Goal: Task Accomplishment & Management: Use online tool/utility

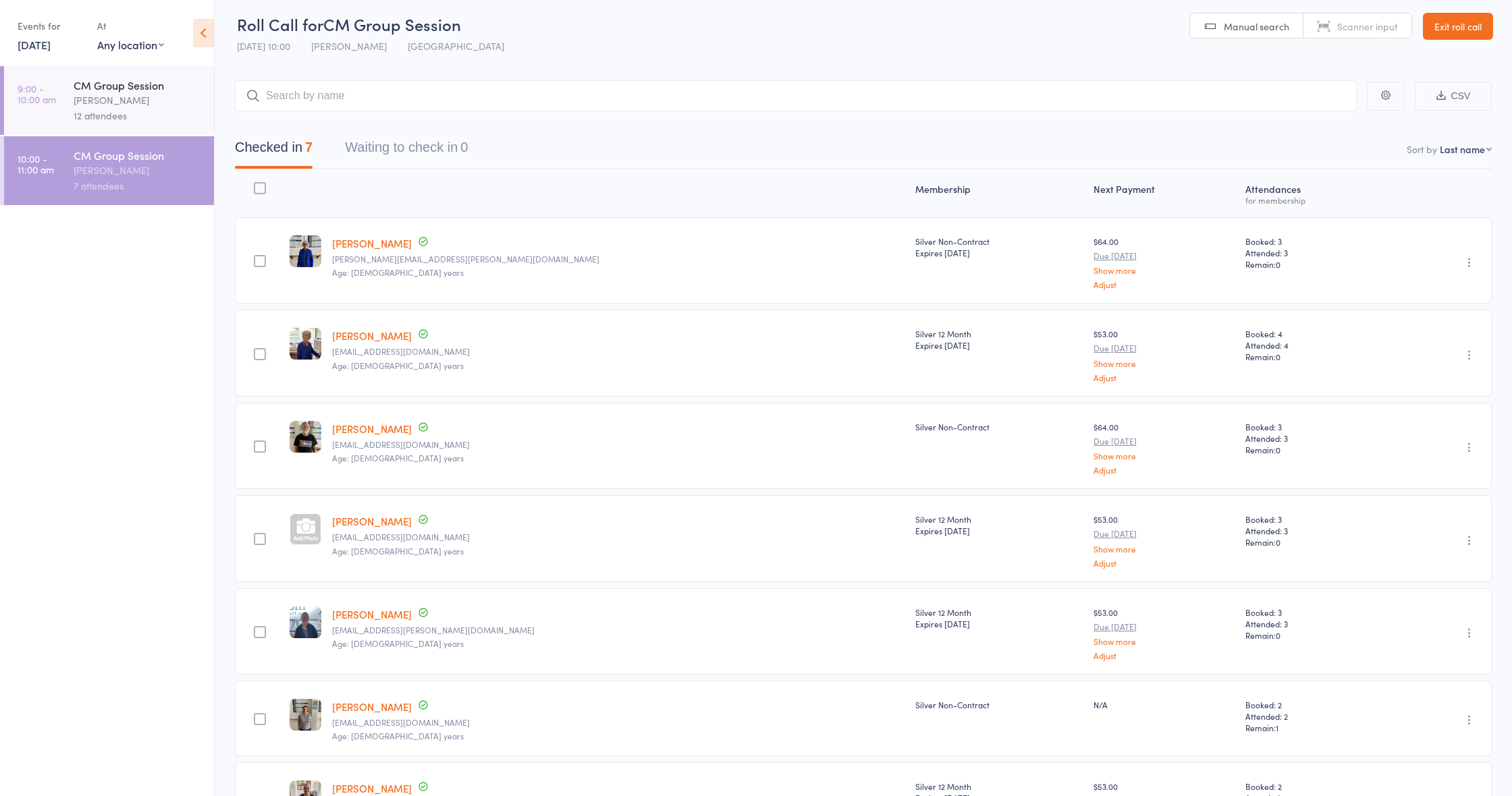
scroll to position [6, 0]
click at [135, 99] on div "[PERSON_NAME]" at bounding box center [137, 101] width 129 height 16
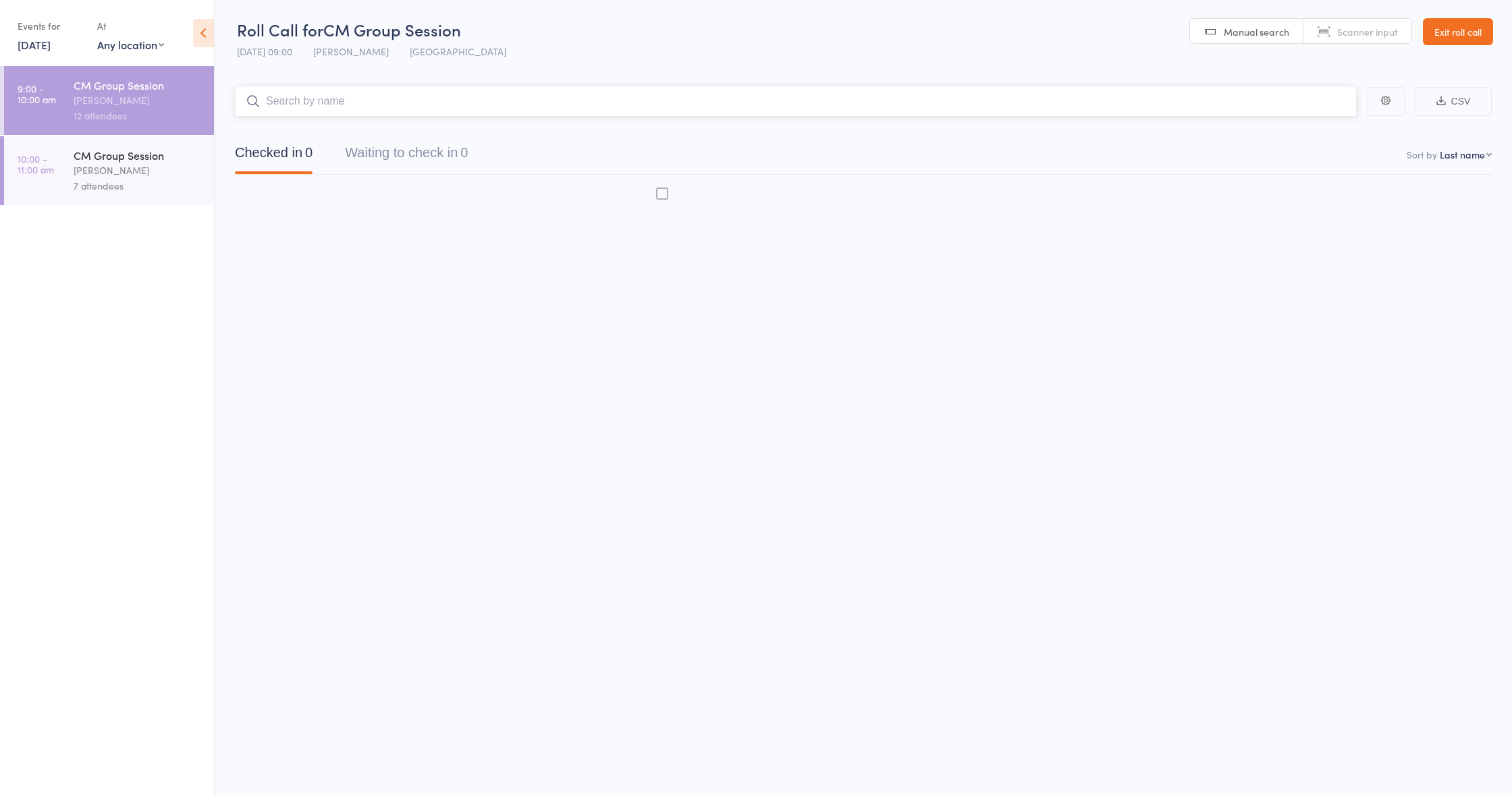
scroll to position [1, 0]
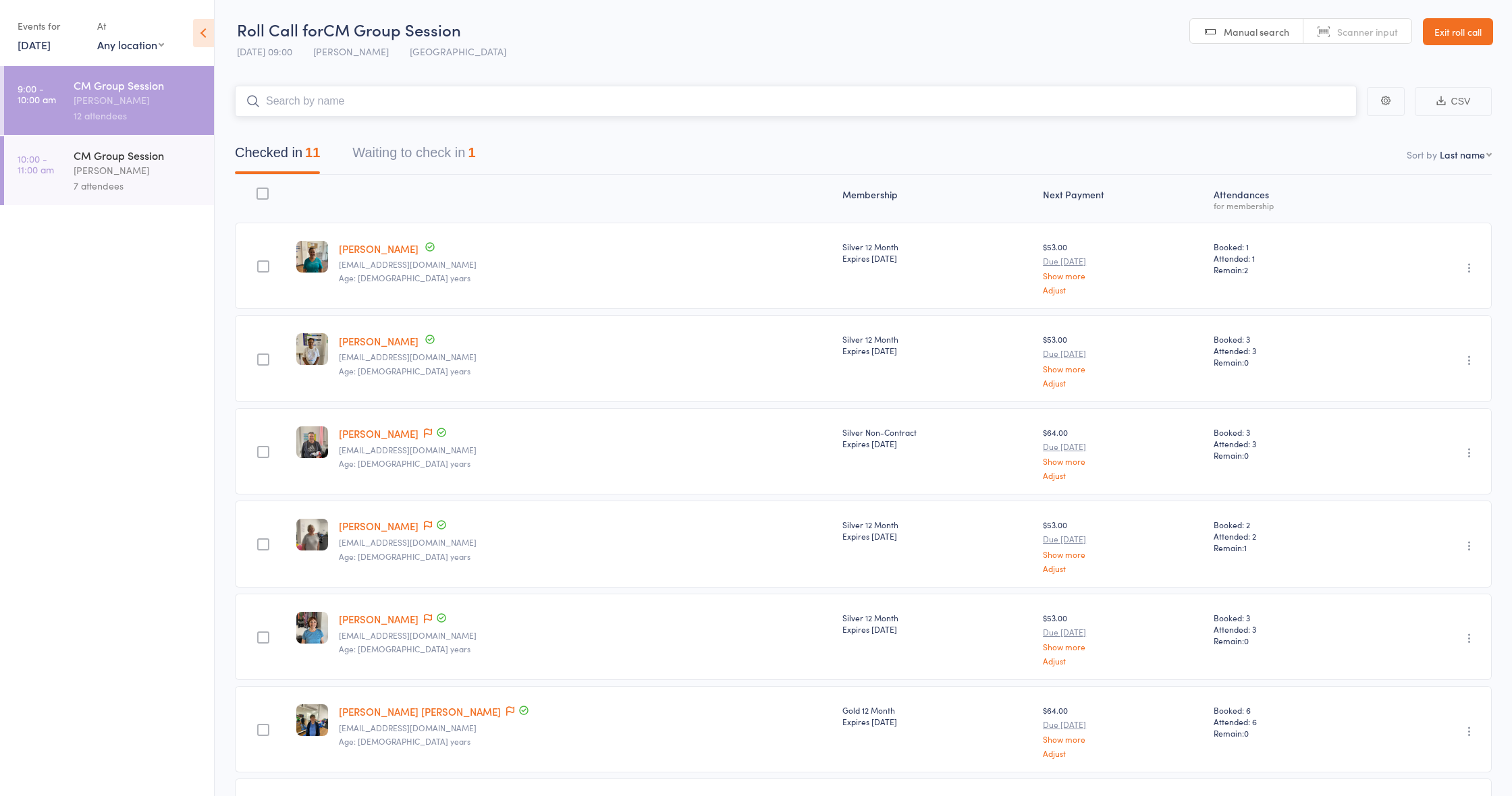
click at [408, 151] on button "Waiting to check in 1" at bounding box center [414, 156] width 122 height 36
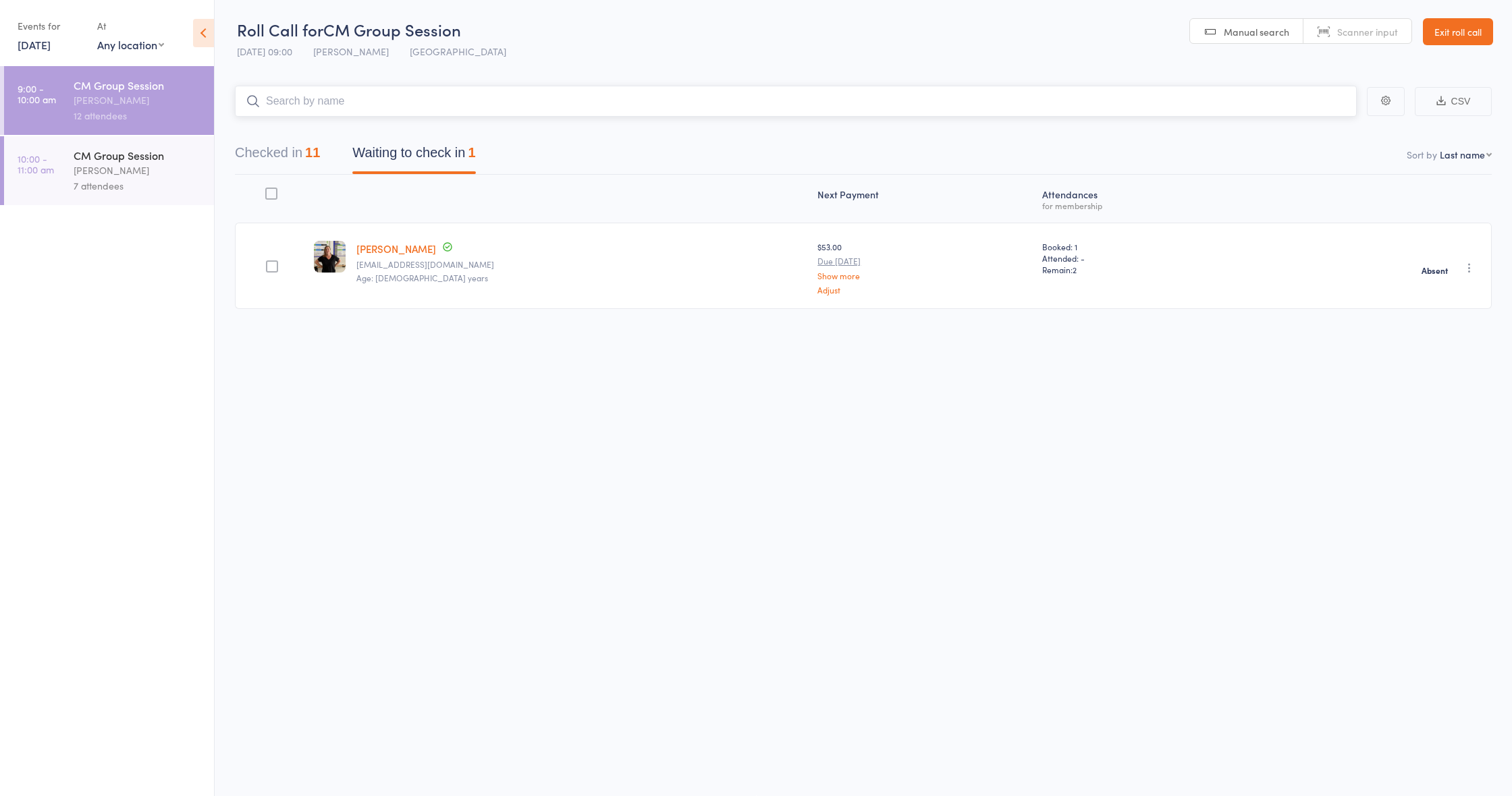
click at [308, 150] on div "11" at bounding box center [312, 152] width 15 height 15
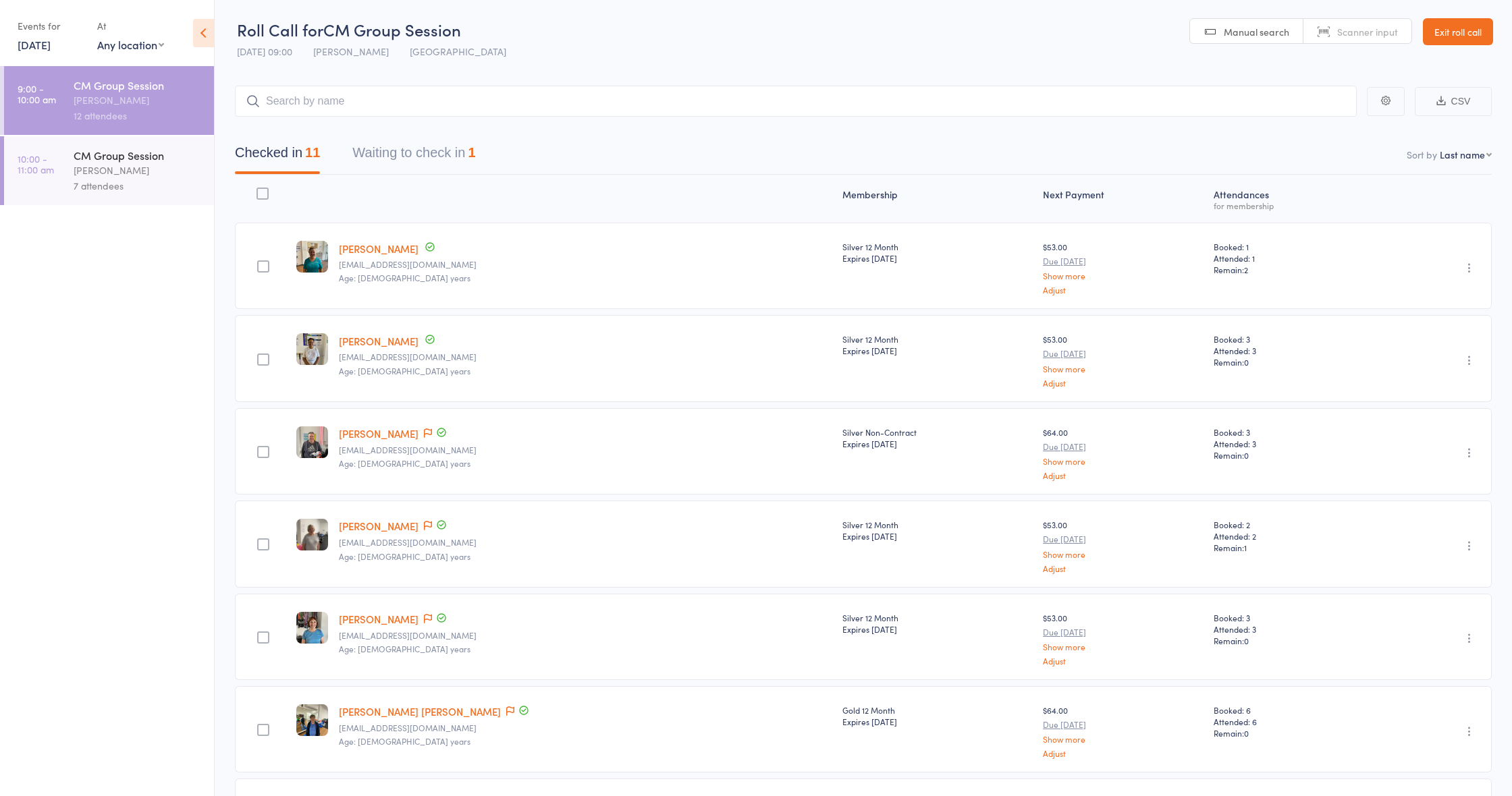
click at [151, 180] on div "7 attendees" at bounding box center [137, 186] width 129 height 16
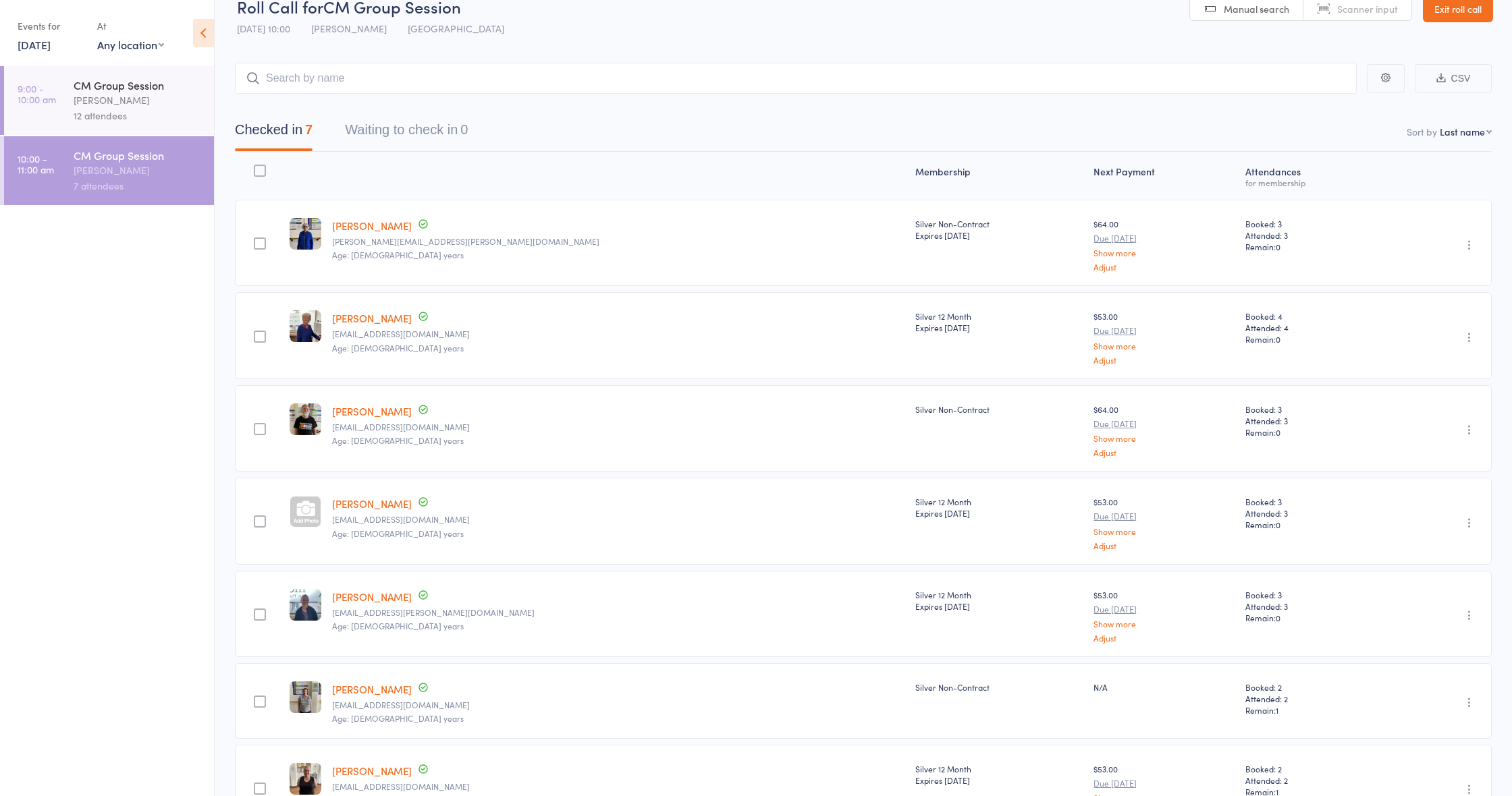
scroll to position [33, 0]
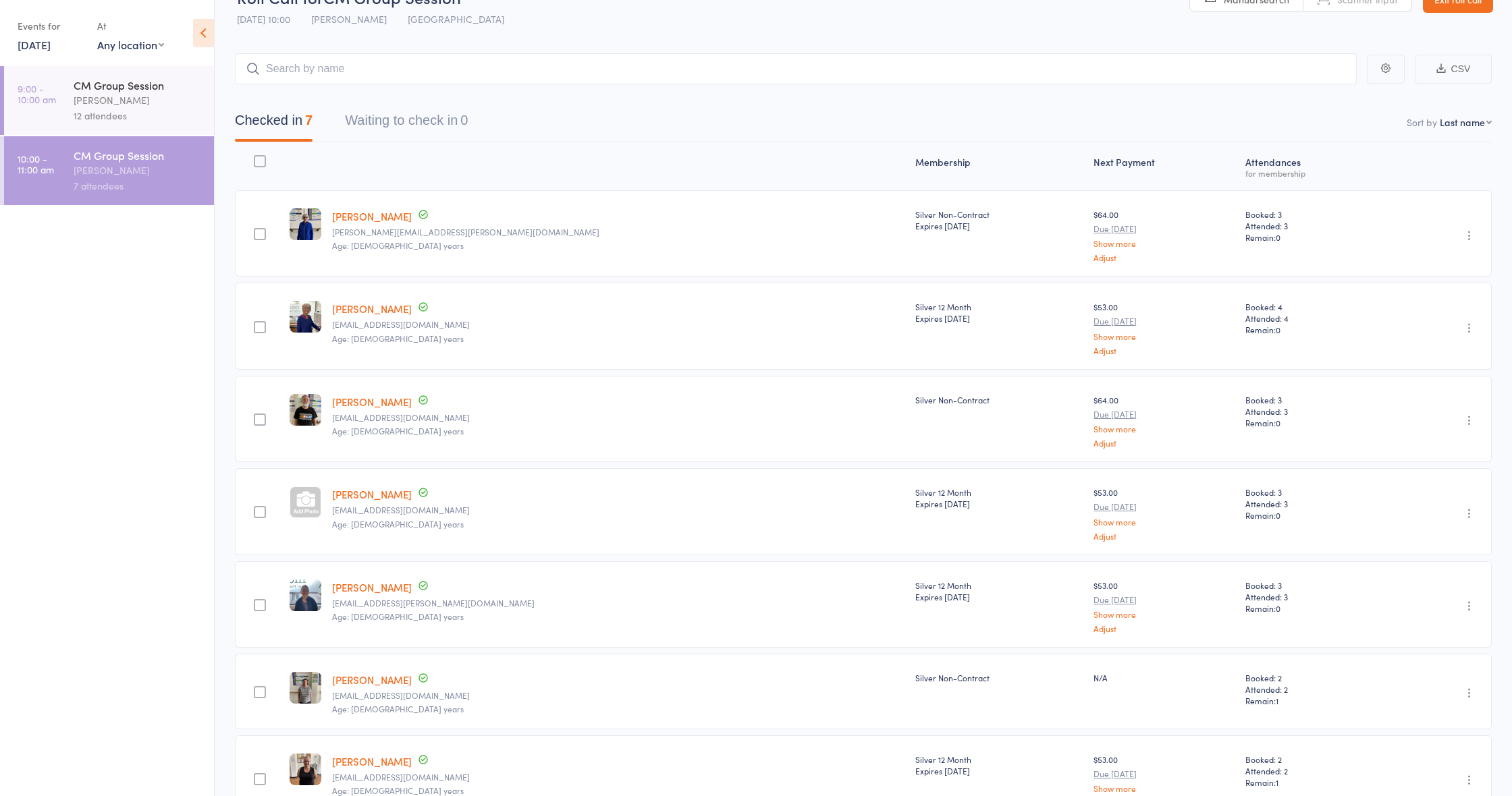
click at [147, 117] on div "12 attendees" at bounding box center [137, 116] width 129 height 16
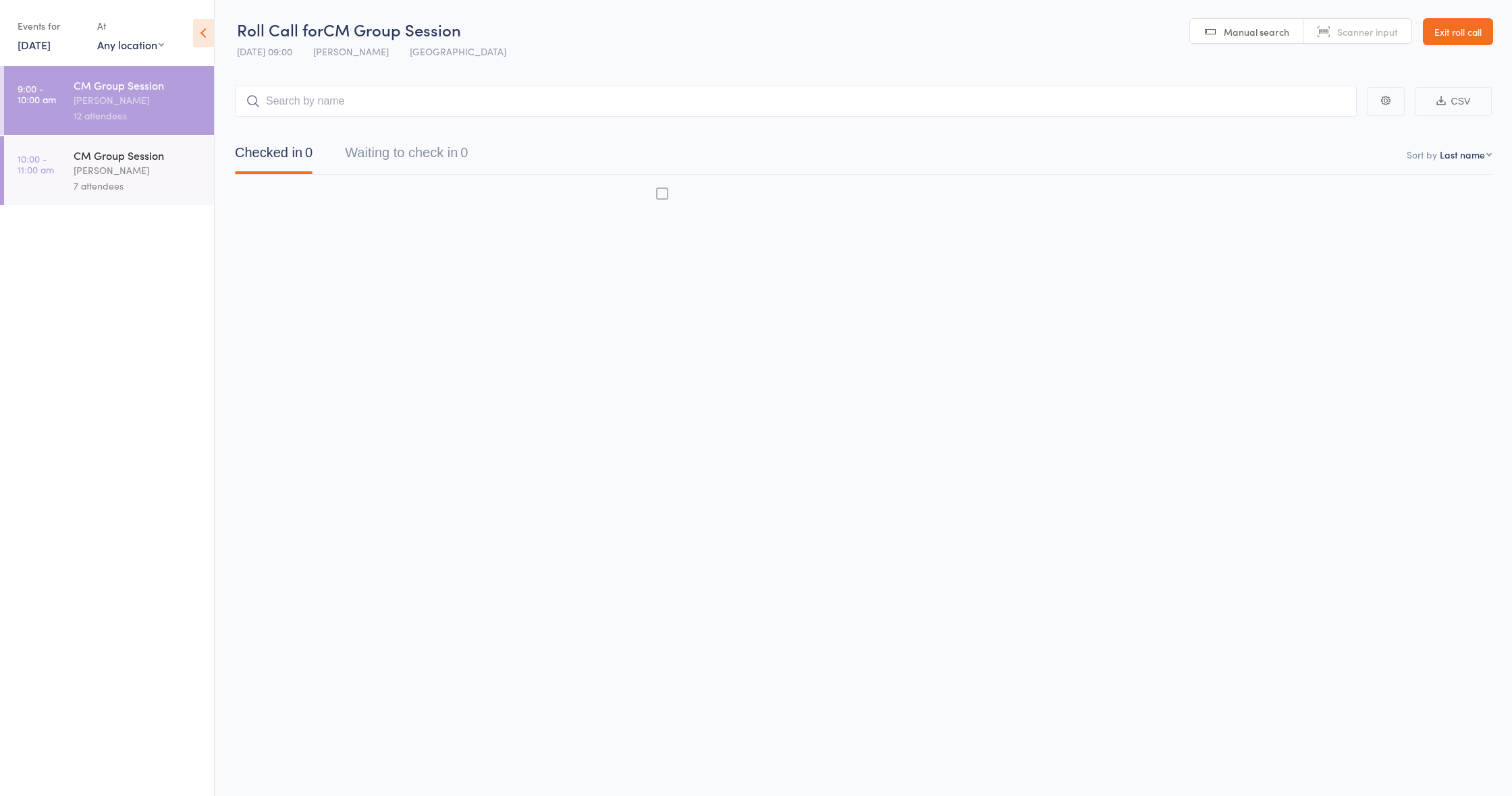
scroll to position [1, 0]
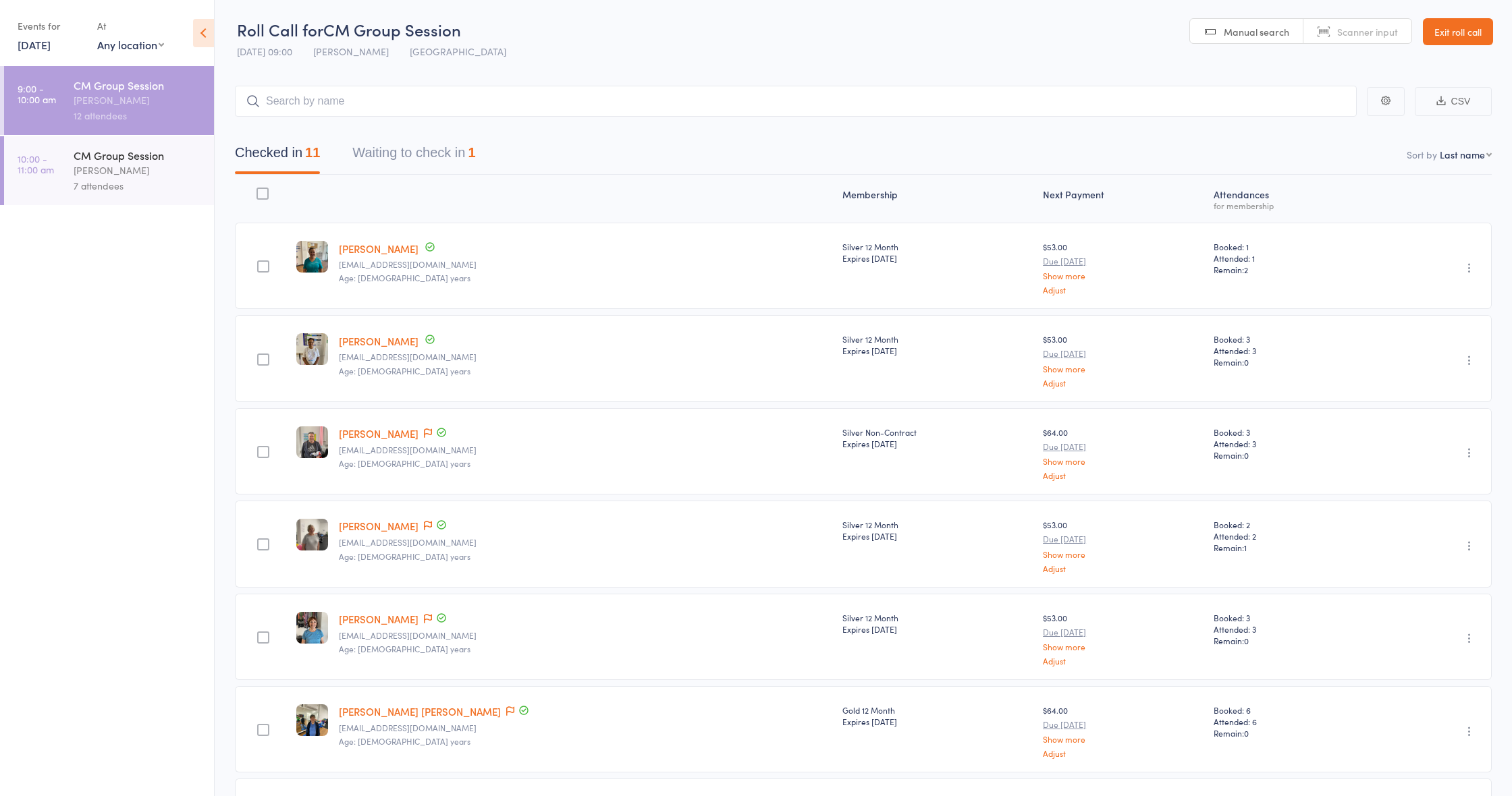
click at [450, 157] on button "Waiting to check in 1" at bounding box center [414, 156] width 122 height 36
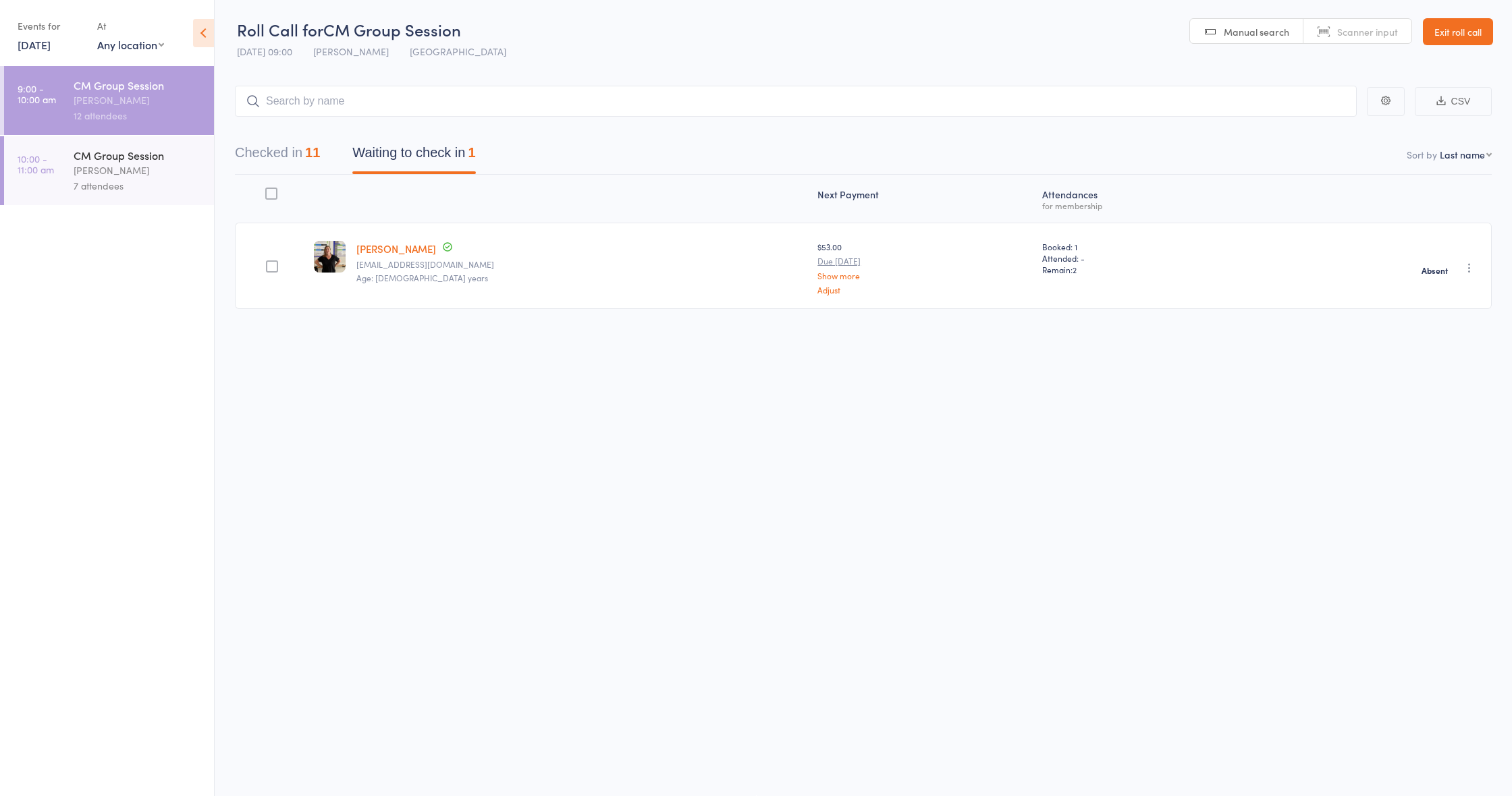
click at [323, 145] on div "Checked in 11 Waiting to check in 1" at bounding box center [355, 156] width 274 height 36
click at [316, 151] on div "11" at bounding box center [312, 152] width 15 height 15
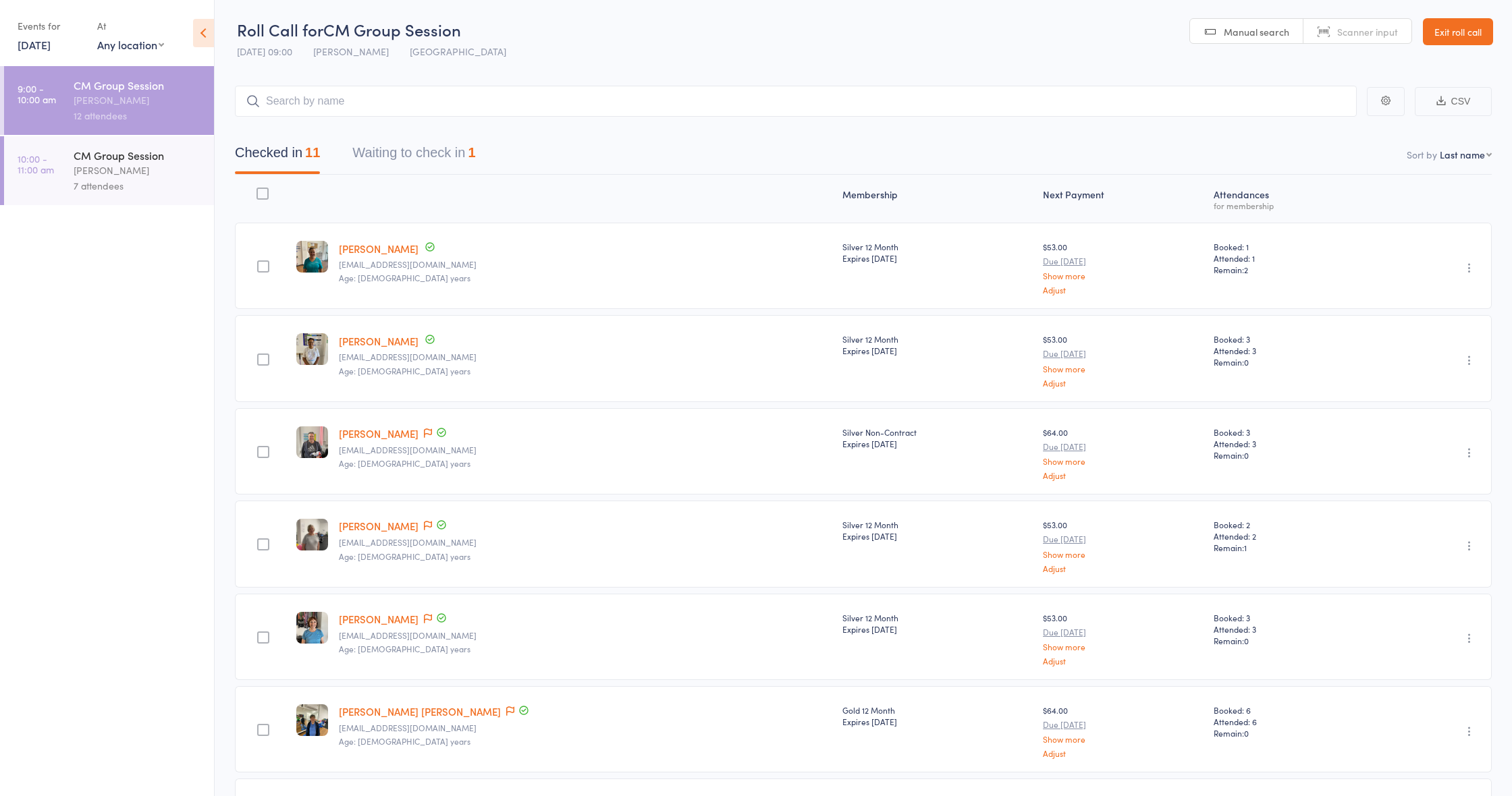
click at [1457, 42] on link "Exit roll call" at bounding box center [1458, 31] width 70 height 27
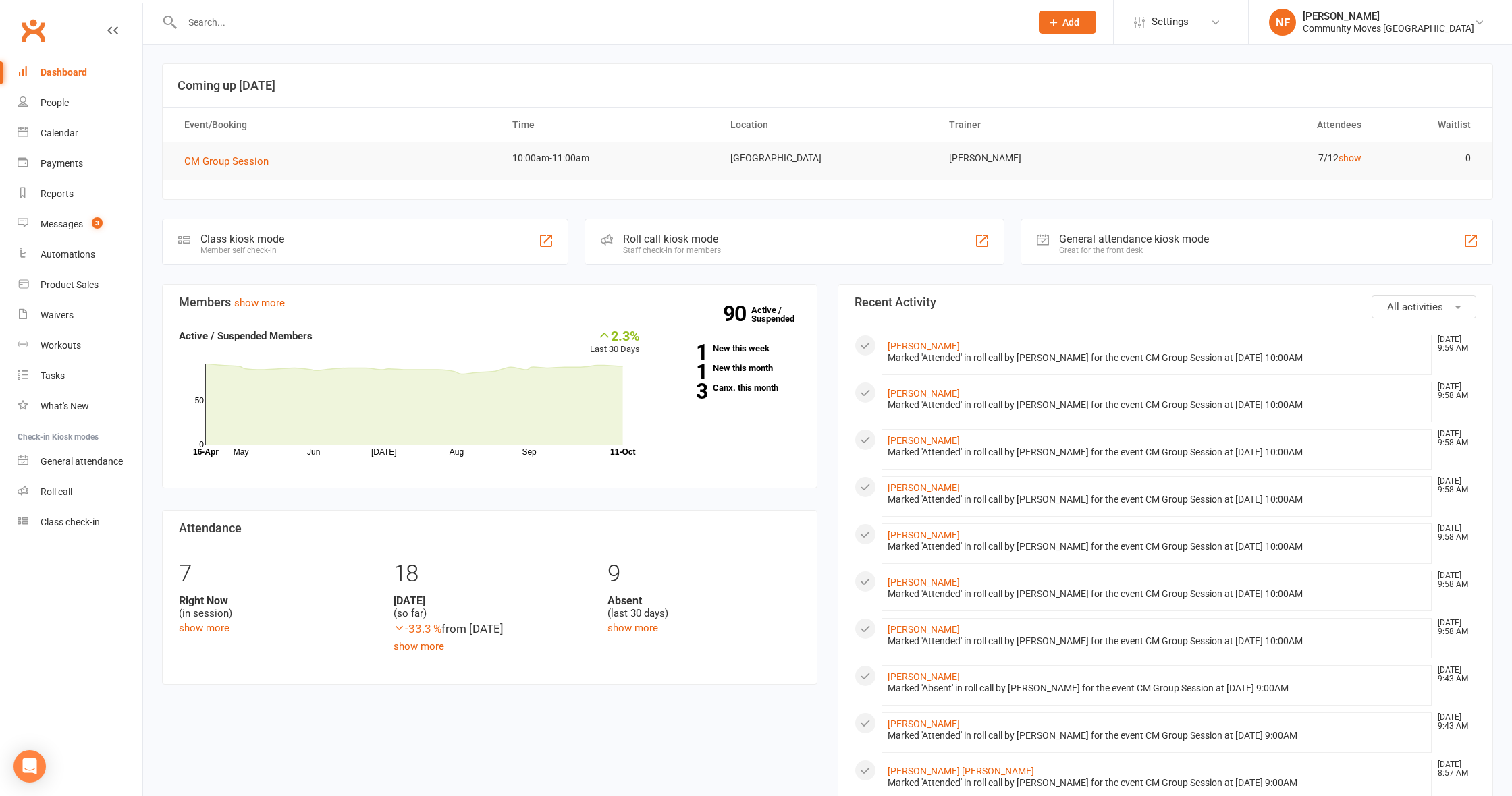
click at [74, 222] on div "Messages" at bounding box center [61, 223] width 42 height 11
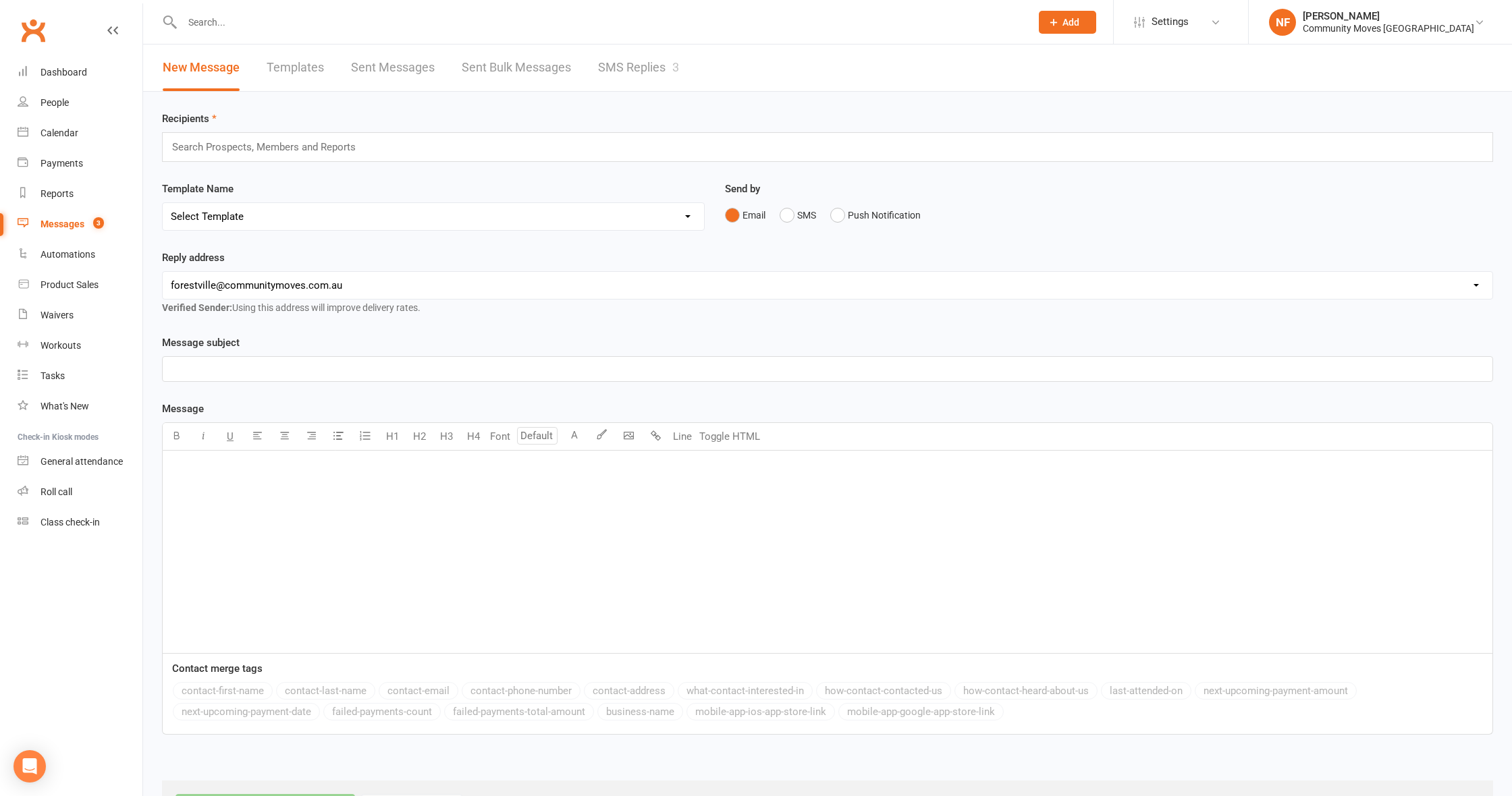
click at [608, 71] on link "SMS Replies 3" at bounding box center [638, 67] width 81 height 46
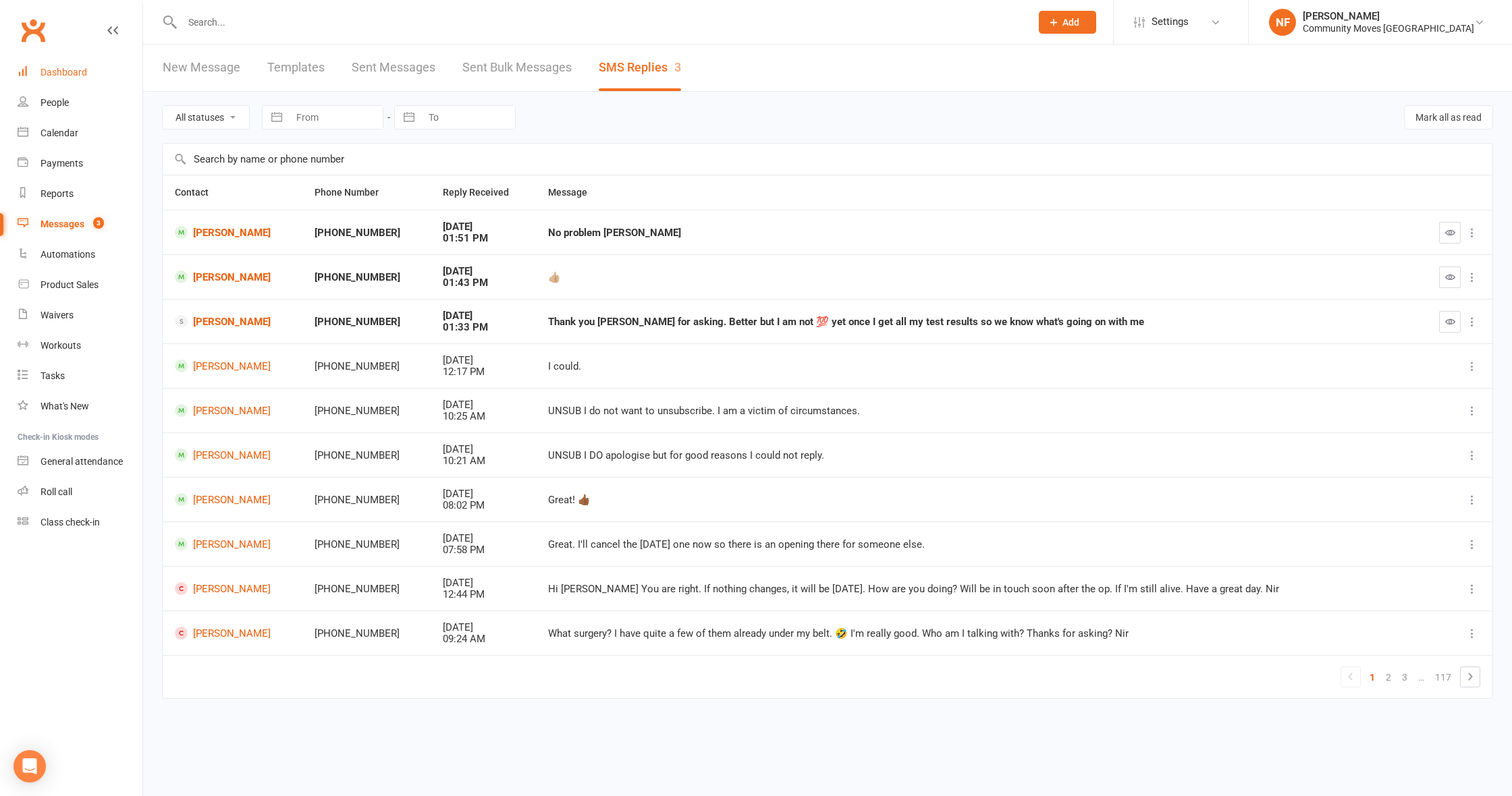
click at [85, 77] on div "Dashboard" at bounding box center [63, 72] width 46 height 11
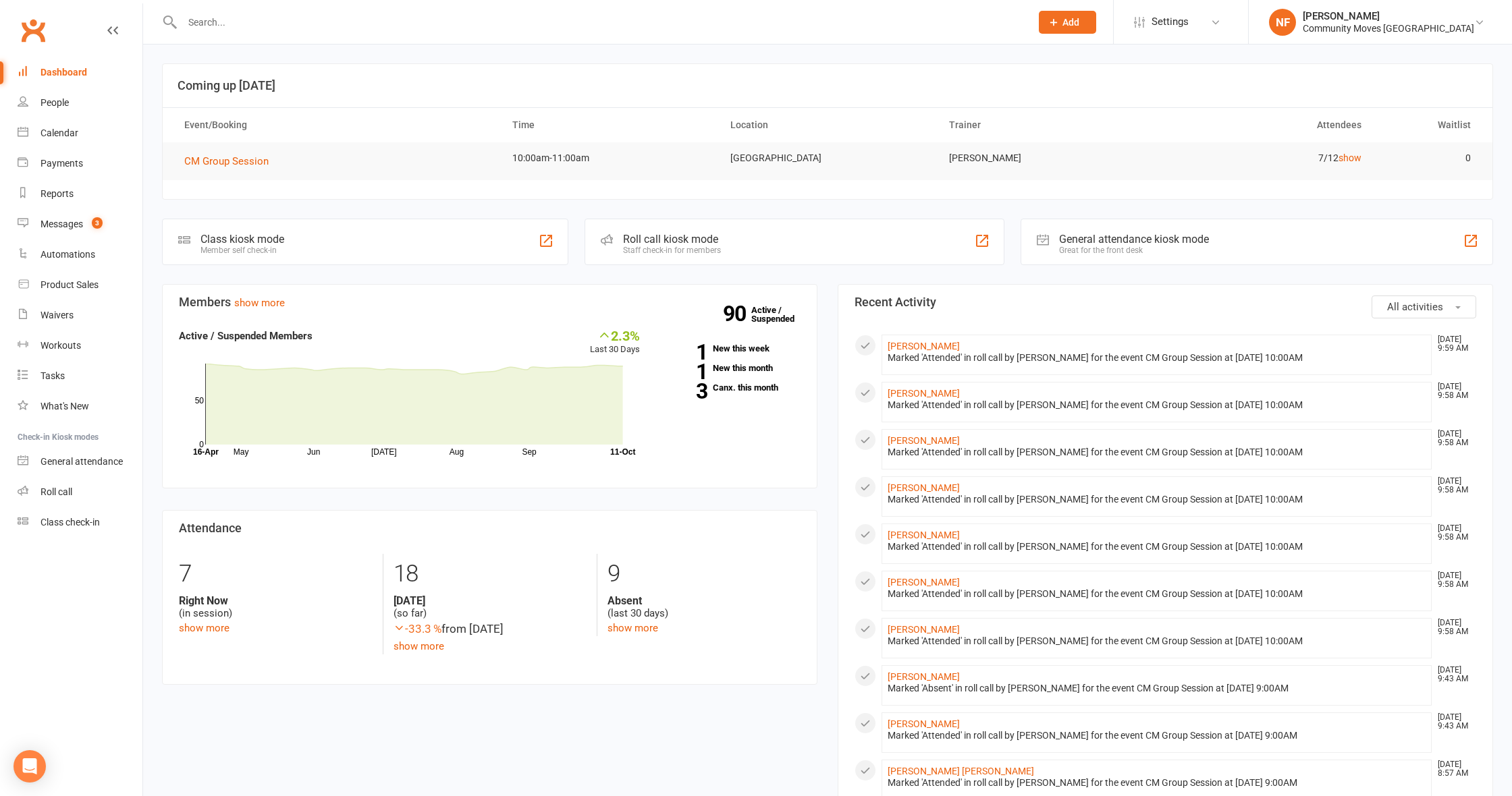
click at [691, 247] on div "Staff check-in for members" at bounding box center [672, 251] width 98 height 10
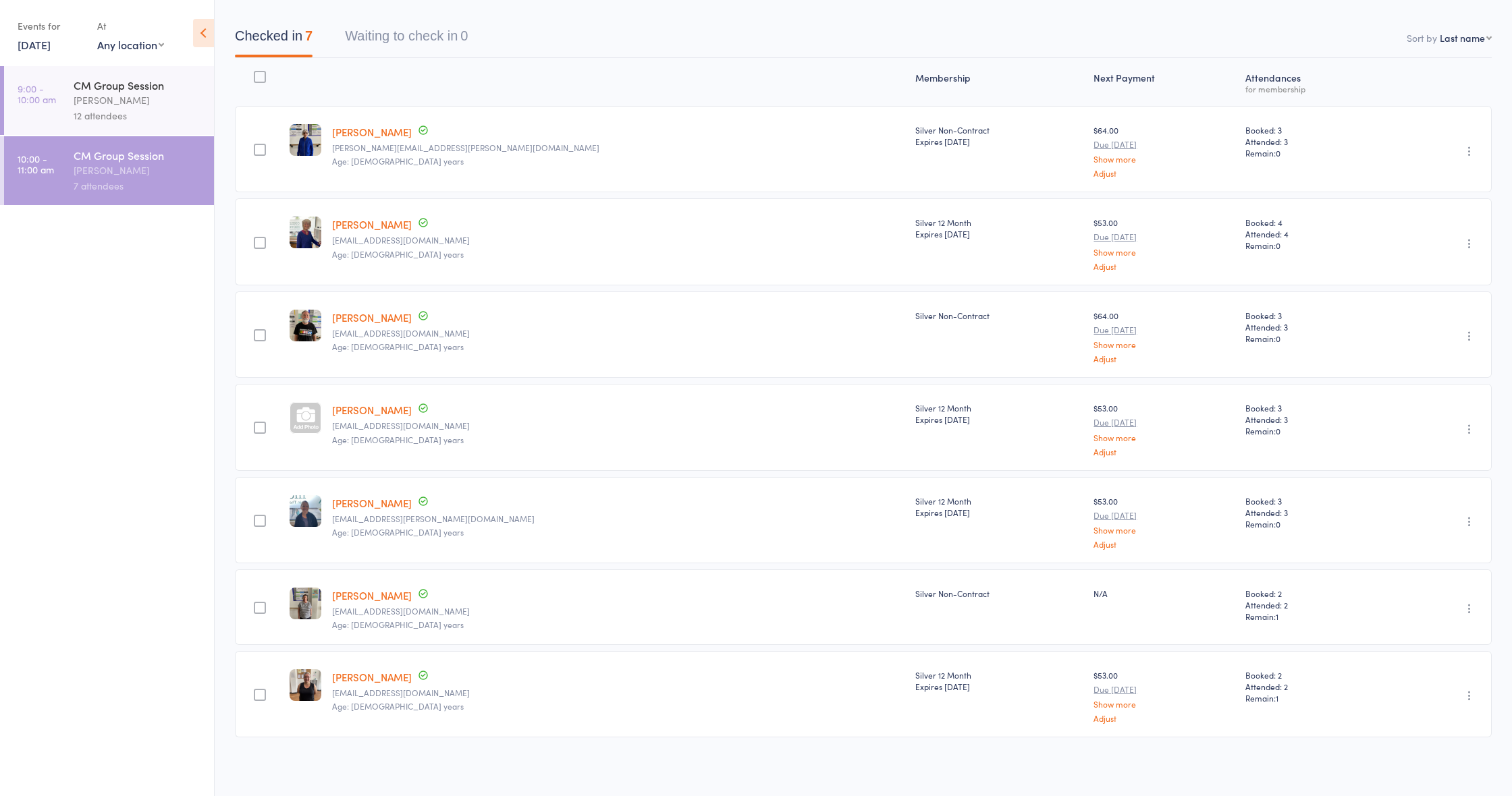
scroll to position [117, 0]
click at [142, 110] on div "12 attendees" at bounding box center [137, 116] width 129 height 16
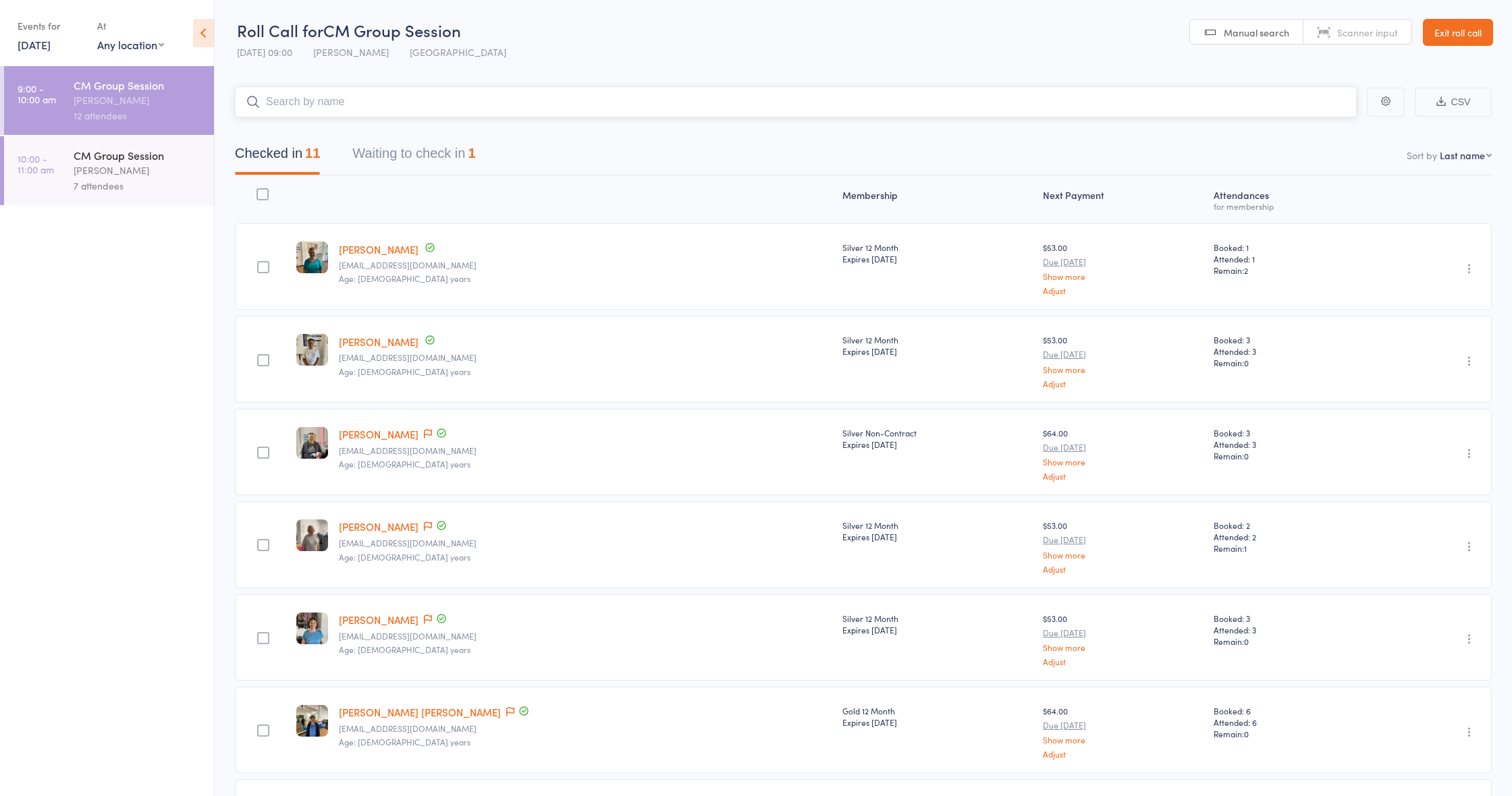
click at [408, 156] on button "Waiting to check in 1" at bounding box center [414, 157] width 122 height 36
